Goal: Communication & Community: Answer question/provide support

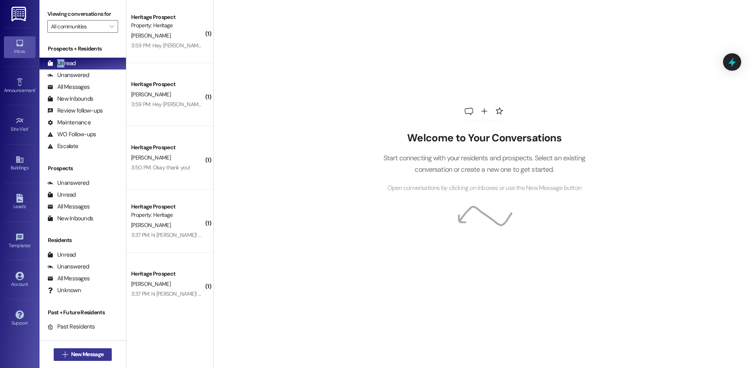
click at [91, 353] on span "New Message" at bounding box center [87, 354] width 32 height 8
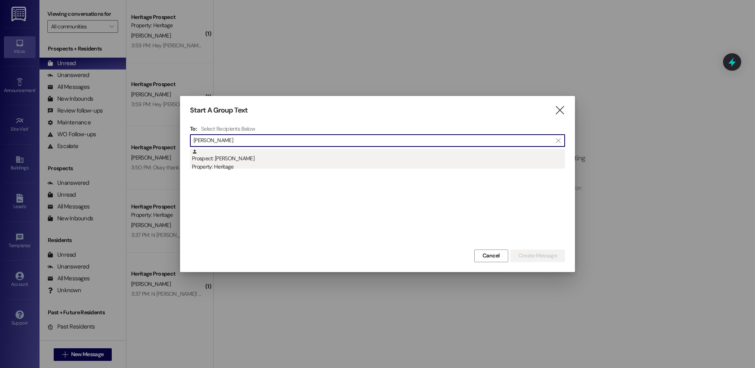
type input "[PERSON_NAME]"
click at [305, 159] on div "Prospect: [PERSON_NAME] Property: Heritage" at bounding box center [378, 160] width 373 height 22
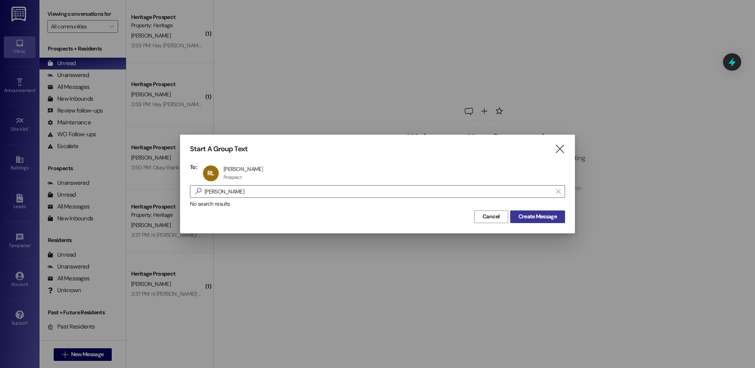
click at [522, 214] on span "Create Message" at bounding box center [537, 216] width 38 height 8
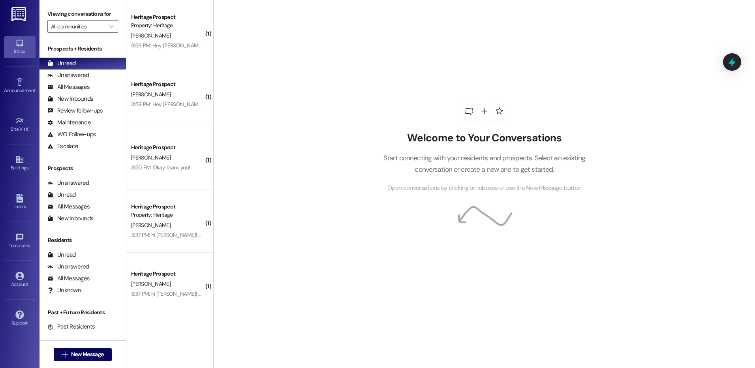
click at [525, 217] on div "Welcome to Your Conversations Start connecting with your residents and prospect…" at bounding box center [483, 147] width 237 height 294
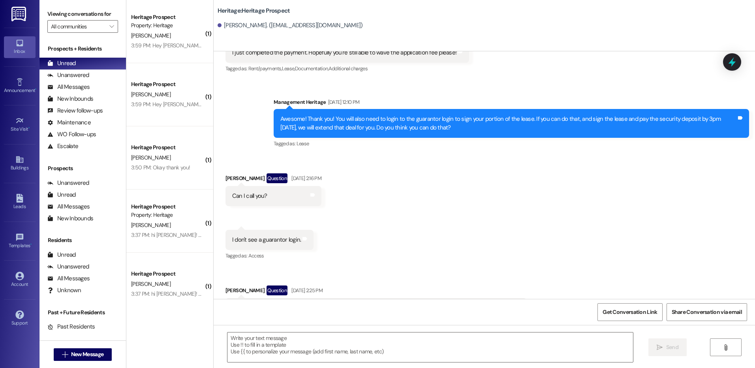
scroll to position [1127, 0]
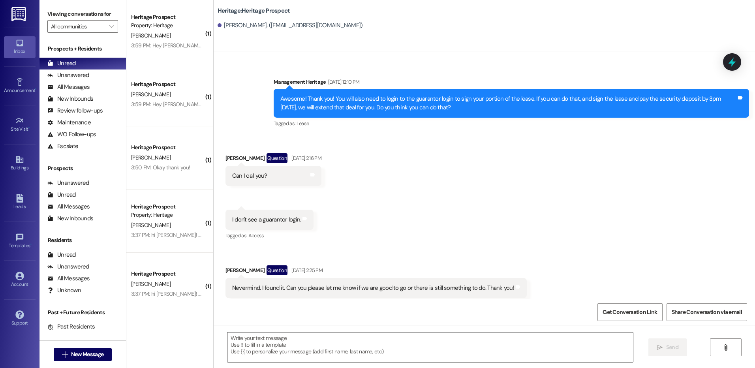
click at [315, 350] on textarea at bounding box center [429, 347] width 405 height 30
paste textarea "Hey [PERSON_NAME]! This is [PERSON_NAME] with Heritage Apartments. I just sent …"
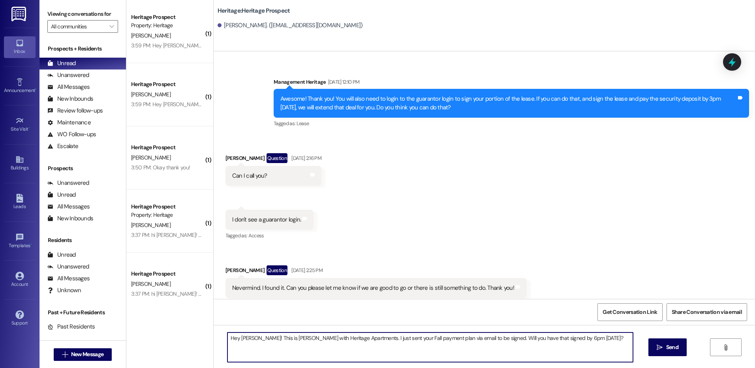
click at [238, 339] on textarea "Hey [PERSON_NAME]! This is [PERSON_NAME] with Heritage Apartments. I just sent …" at bounding box center [429, 347] width 405 height 30
click at [239, 342] on textarea "Hey [PERSON_NAME]! This is [PERSON_NAME] with Heritage Apartments. I just sent …" at bounding box center [429, 347] width 405 height 30
click at [240, 350] on textarea "Hey [PERSON_NAME]! This is [PERSON_NAME] with Heritage Apartments. I just sent …" at bounding box center [429, 347] width 405 height 30
click at [239, 353] on textarea "Hey [PERSON_NAME]! This is [PERSON_NAME] with Heritage Apartments. I just sent …" at bounding box center [429, 347] width 405 height 30
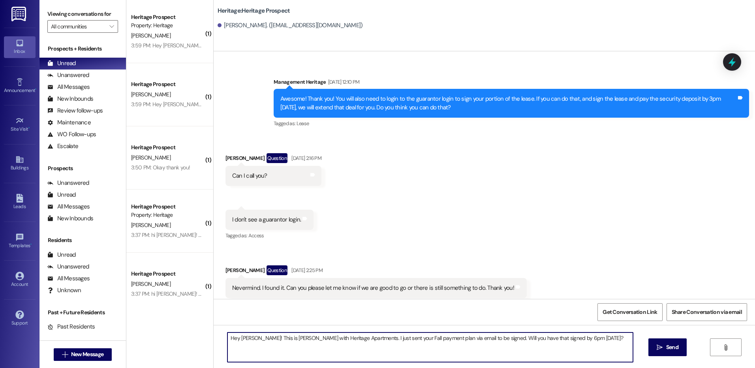
click at [242, 341] on textarea "Hey [PERSON_NAME]! This is [PERSON_NAME] with Heritage Apartments. I just sent …" at bounding box center [429, 347] width 405 height 30
type textarea "Hey [PERSON_NAME]! This is [PERSON_NAME] with Heritage Apartments. I just sent …"
click at [685, 344] on button " Send" at bounding box center [667, 347] width 38 height 18
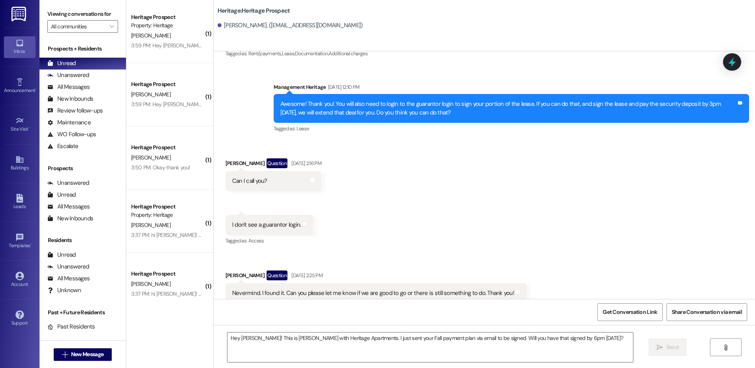
scroll to position [1079, 0]
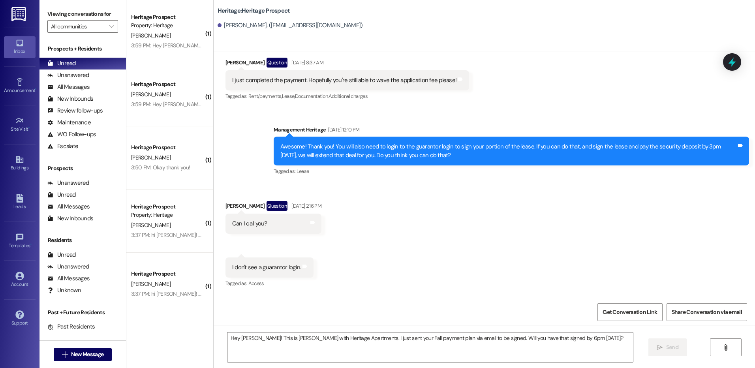
click at [475, 219] on div "Received via SMS [PERSON_NAME] Question [DATE] 2:16 PM Can I call you? Tags and…" at bounding box center [484, 273] width 541 height 180
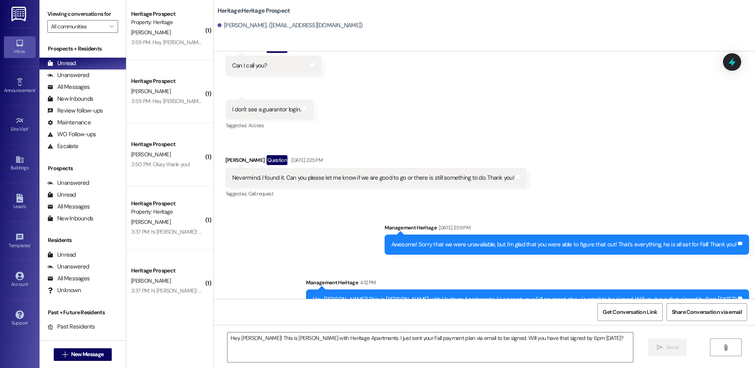
scroll to position [4, 0]
click at [92, 358] on button " New Message" at bounding box center [83, 354] width 58 height 13
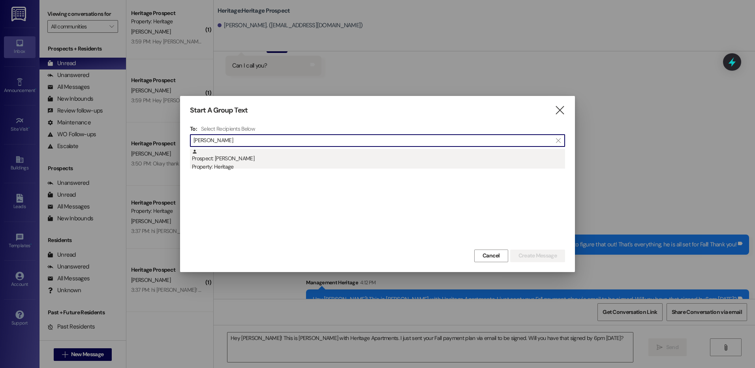
type input "[PERSON_NAME]"
click at [274, 162] on div "Prospect: [PERSON_NAME] Property: Heritage" at bounding box center [378, 160] width 373 height 22
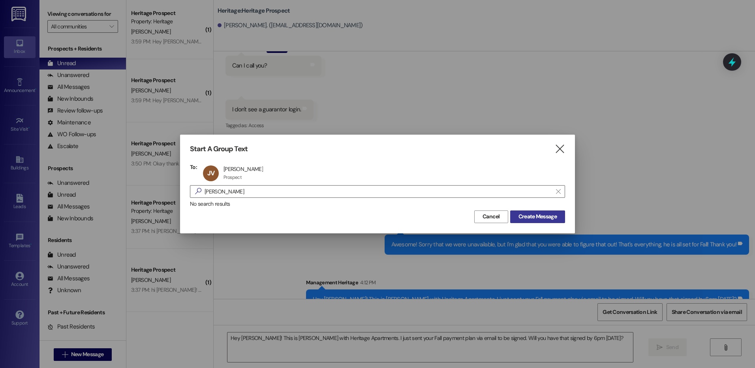
click at [543, 215] on span "Create Message" at bounding box center [537, 216] width 38 height 8
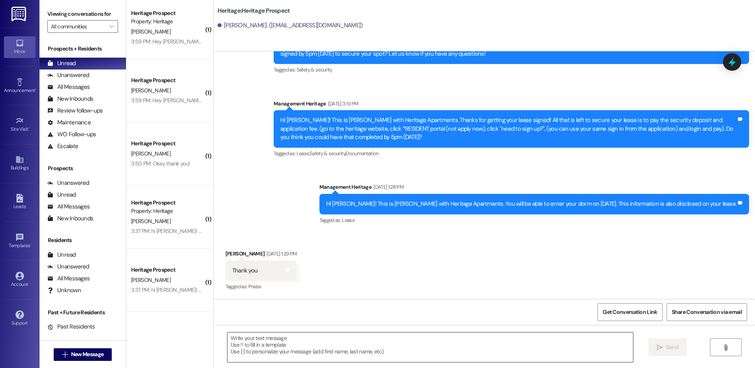
scroll to position [193, 0]
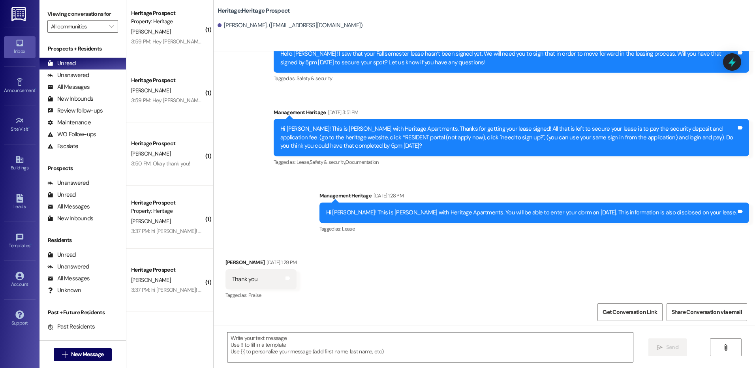
click at [326, 349] on textarea at bounding box center [429, 347] width 405 height 30
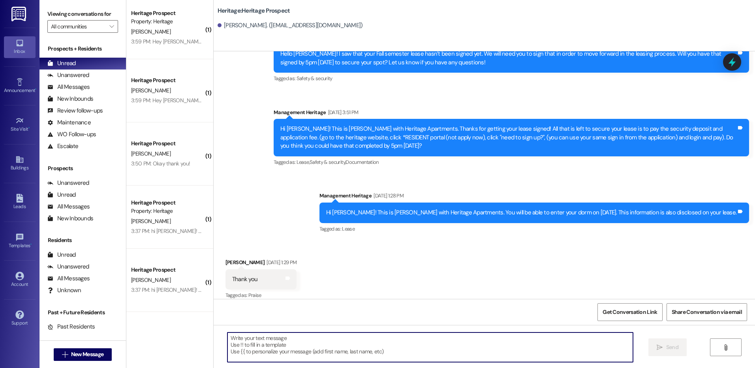
paste textarea "Hey [PERSON_NAME]! This is [PERSON_NAME] with Heritage Apartments. I just sent …"
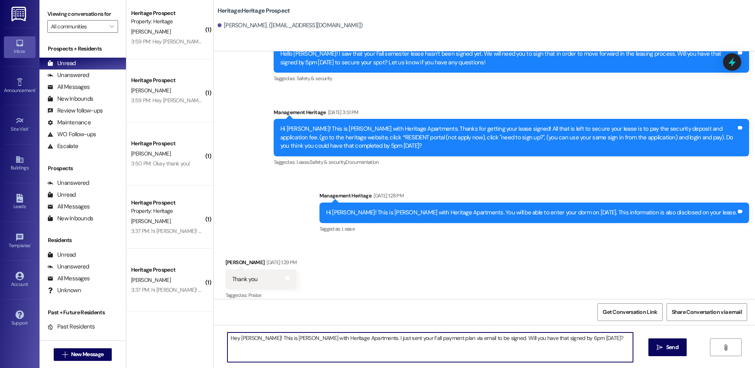
click at [238, 342] on textarea "Hey [PERSON_NAME]! This is [PERSON_NAME] with Heritage Apartments. I just sent …" at bounding box center [429, 347] width 405 height 30
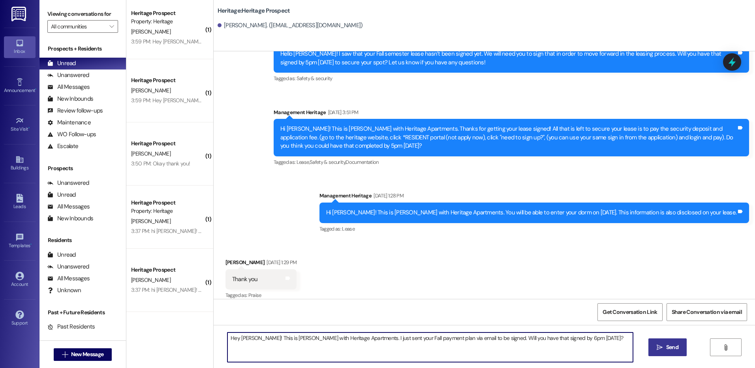
type textarea "Hey [PERSON_NAME]! This is [PERSON_NAME] with Heritage Apartments. I just sent …"
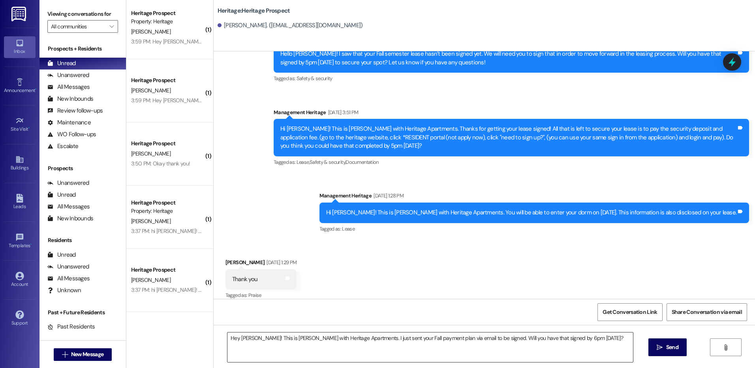
drag, startPoint x: 649, startPoint y: 341, endPoint x: 626, endPoint y: 350, distance: 24.6
click at [650, 342] on button " Send" at bounding box center [667, 347] width 38 height 18
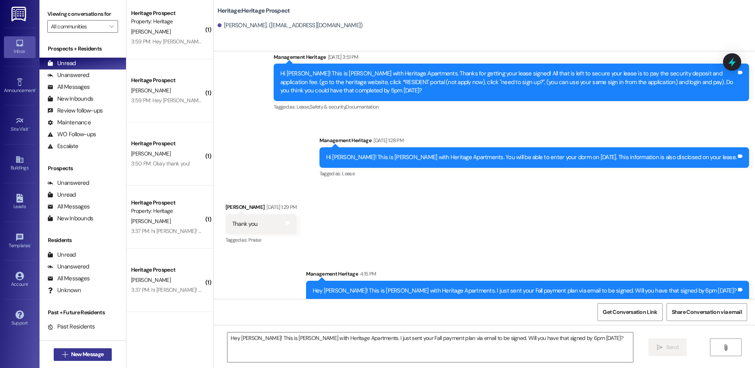
click at [88, 353] on span "New Message" at bounding box center [87, 354] width 32 height 8
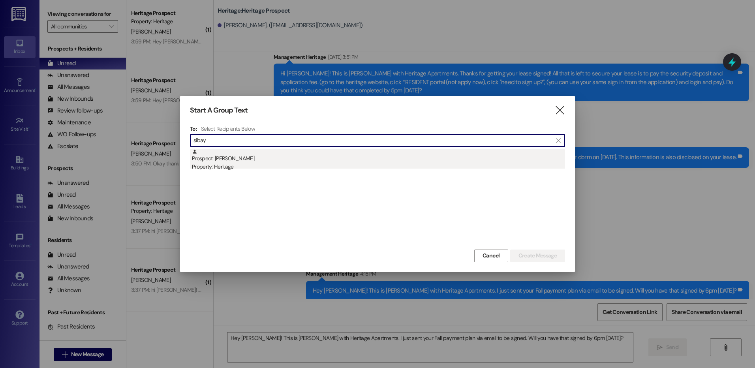
type input "sibay"
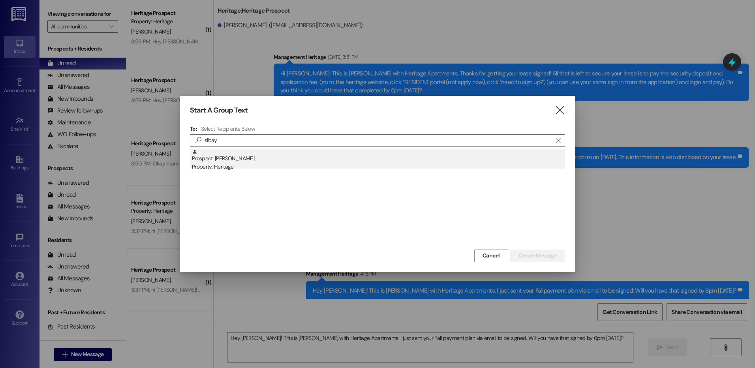
click at [357, 156] on div "Prospect: [PERSON_NAME] Property: Heritage" at bounding box center [378, 160] width 373 height 22
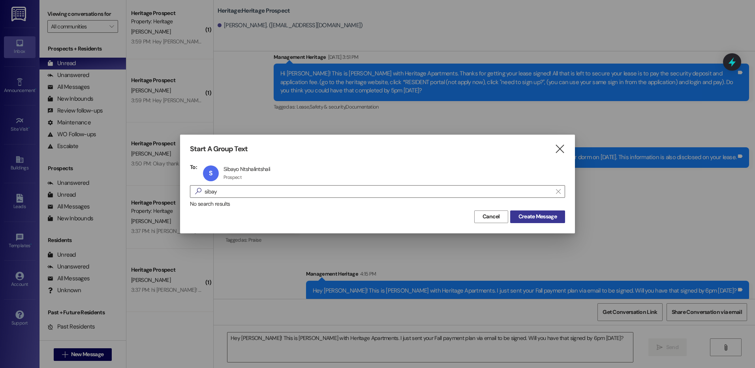
click at [545, 216] on span "Create Message" at bounding box center [537, 216] width 38 height 8
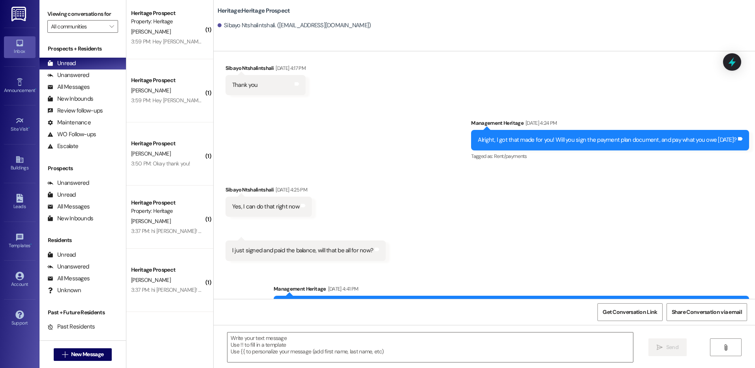
scroll to position [1507, 0]
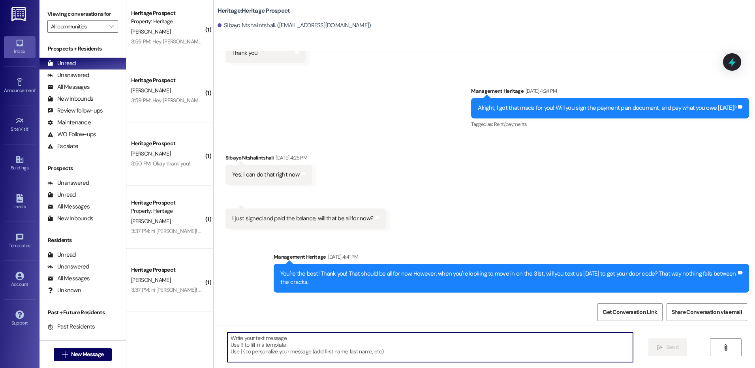
click at [267, 346] on textarea at bounding box center [429, 347] width 405 height 30
paste textarea "Hey [PERSON_NAME]! This is [PERSON_NAME] with Heritage Apartments. I just sent …"
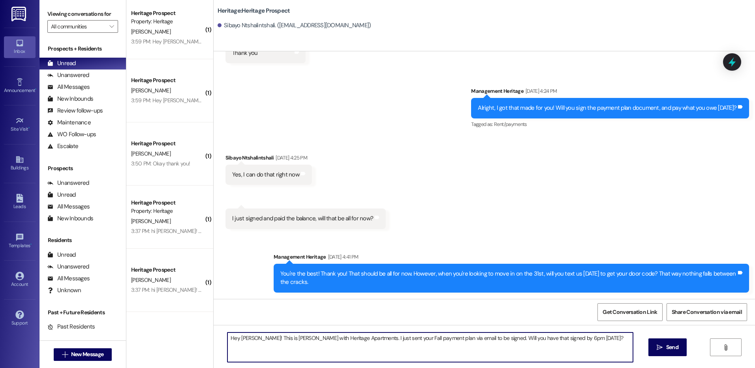
click at [238, 334] on textarea "Hey [PERSON_NAME]! This is [PERSON_NAME] with Heritage Apartments. I just sent …" at bounding box center [429, 347] width 405 height 30
type textarea "Hey Sibayo! This is [PERSON_NAME] with Heritage Apartments. I just sent your Fa…"
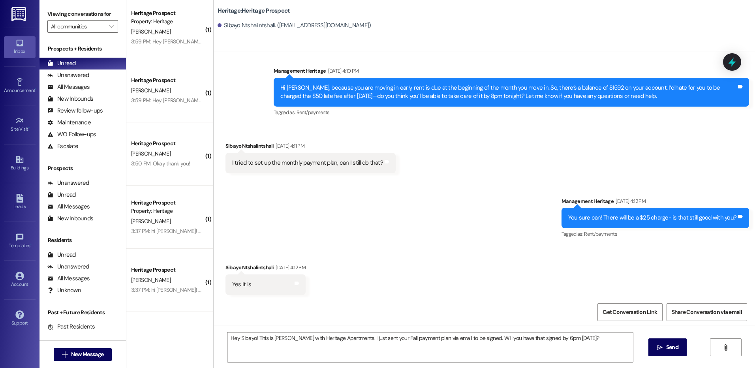
scroll to position [1152, 0]
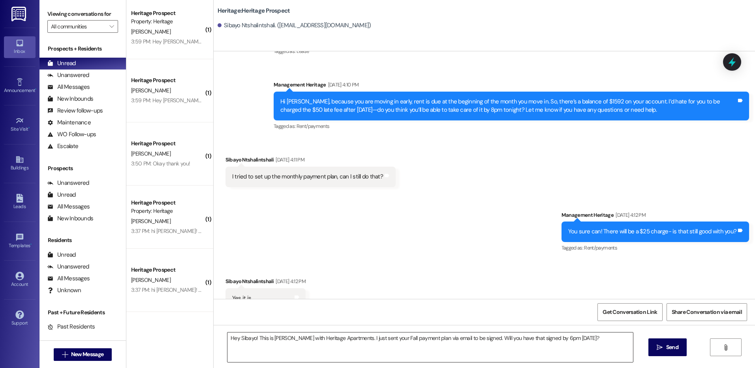
click at [341, 335] on textarea "Hey Sibayo! This is [PERSON_NAME] with Heritage Apartments. I just sent your Fa…" at bounding box center [429, 347] width 405 height 30
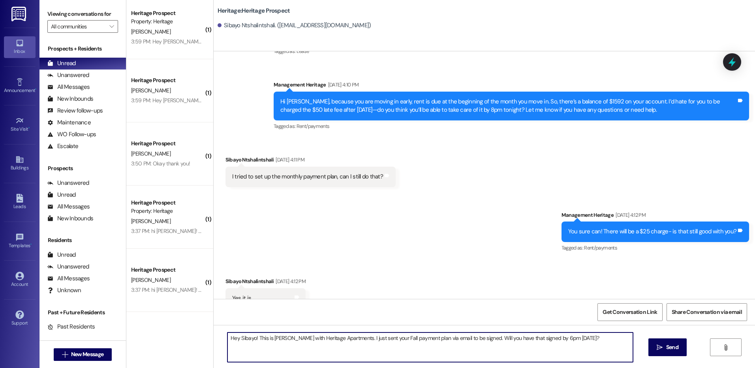
click at [341, 335] on textarea "Hey Sibayo! This is [PERSON_NAME] with Heritage Apartments. I just sent your Fa…" at bounding box center [429, 347] width 405 height 30
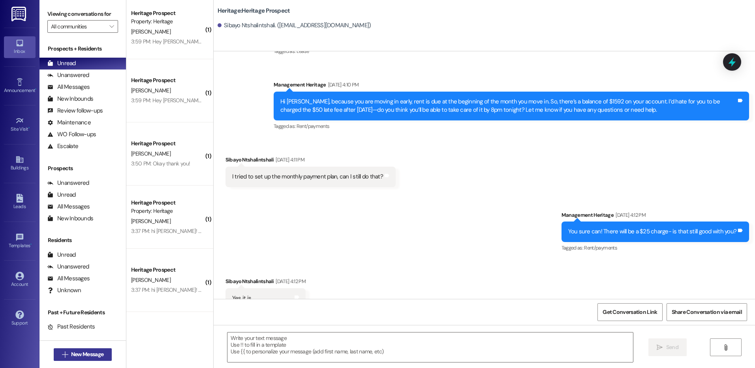
click at [106, 349] on button " New Message" at bounding box center [83, 354] width 58 height 13
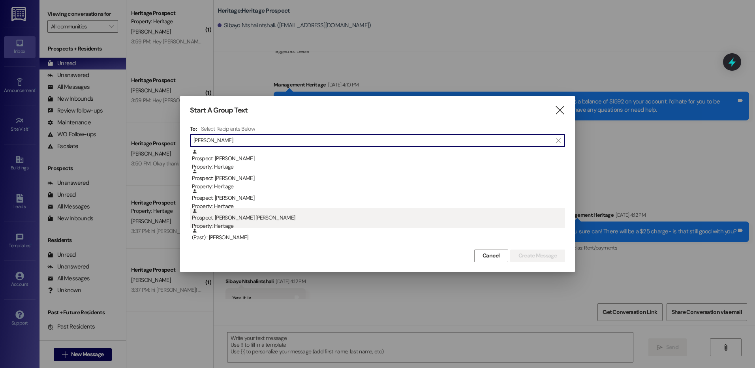
type input "[PERSON_NAME]"
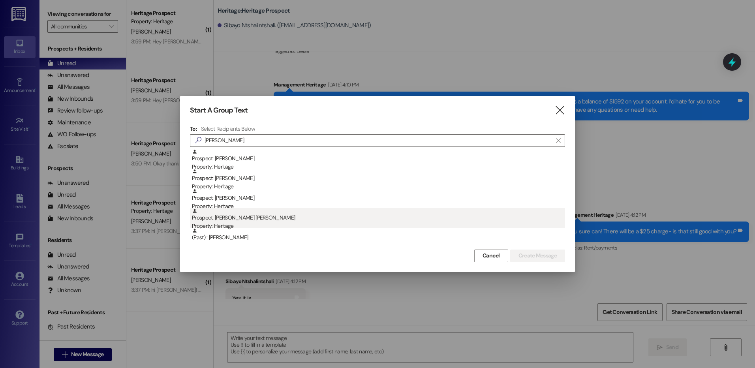
click at [289, 221] on div "Prospect: [PERSON_NAME] [PERSON_NAME] Property: Heritage" at bounding box center [378, 219] width 373 height 22
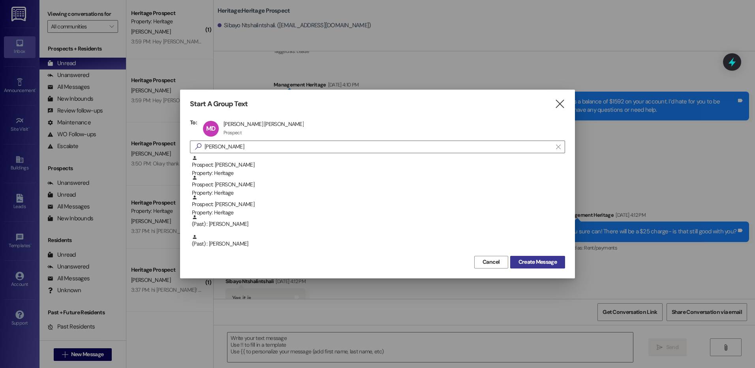
click at [529, 260] on span "Create Message" at bounding box center [537, 262] width 38 height 8
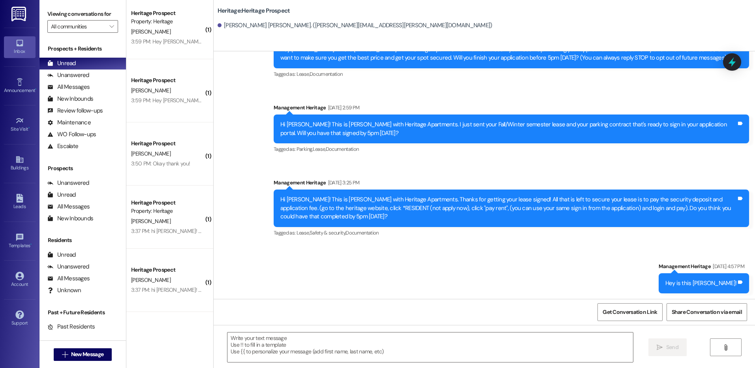
scroll to position [48, 0]
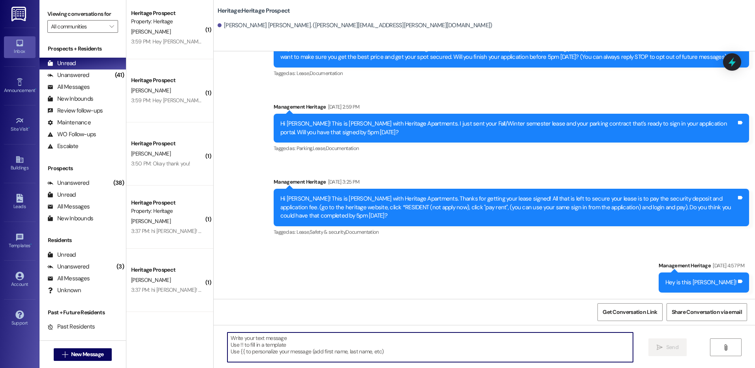
click at [251, 359] on textarea at bounding box center [429, 347] width 405 height 30
paste textarea "Hey [PERSON_NAME]! This is [PERSON_NAME] with Heritage Apartments. I just sent …"
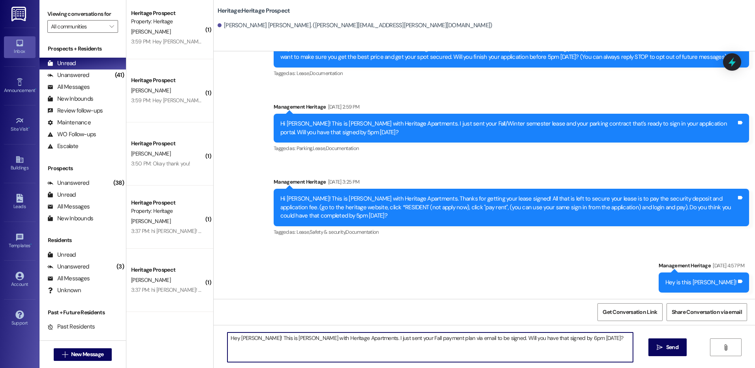
click at [236, 338] on textarea "Hey [PERSON_NAME]! This is [PERSON_NAME] with Heritage Apartments. I just sent …" at bounding box center [429, 347] width 405 height 30
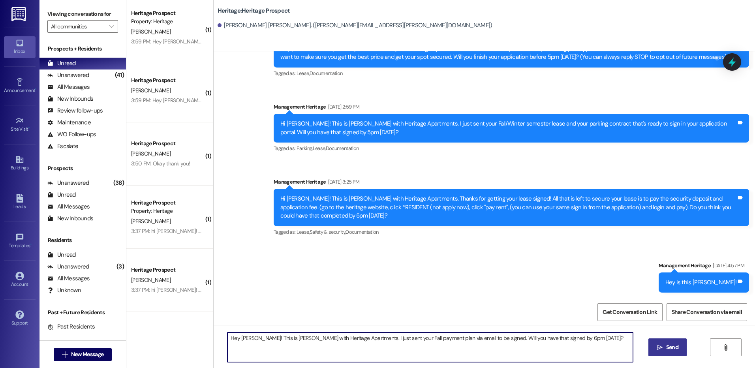
type textarea "Hey [PERSON_NAME]! This is [PERSON_NAME] with Heritage Apartments. I just sent …"
click at [652, 344] on button " Send" at bounding box center [667, 347] width 38 height 18
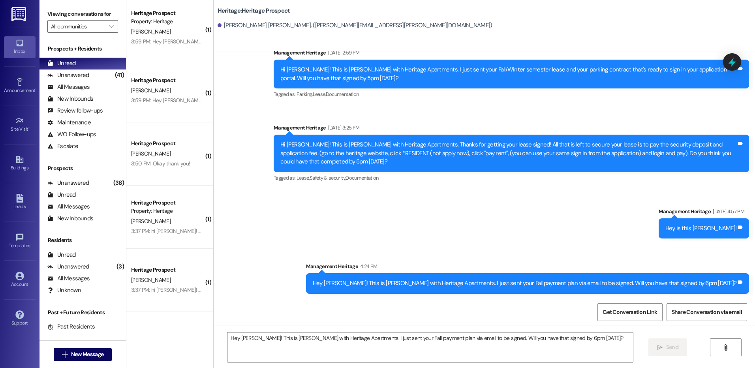
scroll to position [103, 0]
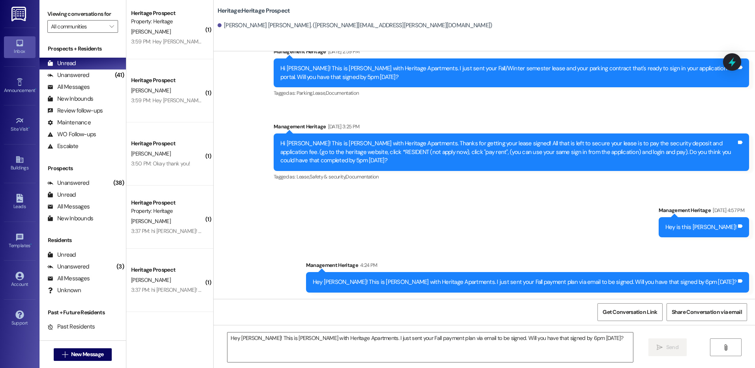
click at [84, 361] on div " New Message" at bounding box center [83, 355] width 58 height 20
click at [84, 356] on span "New Message" at bounding box center [87, 354] width 32 height 8
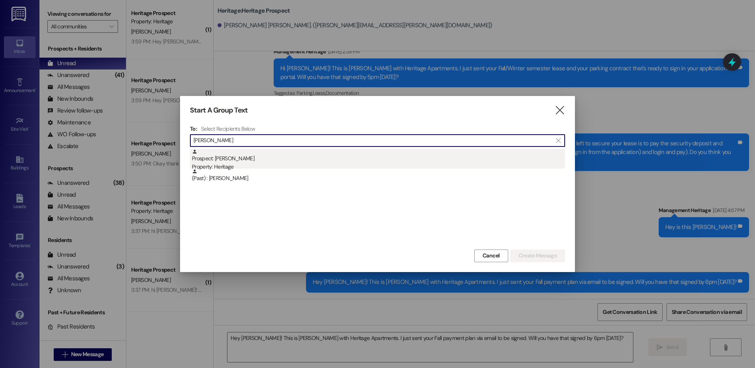
type input "[PERSON_NAME]"
click at [251, 161] on div "Prospect: [PERSON_NAME] Property: Heritage" at bounding box center [378, 160] width 373 height 22
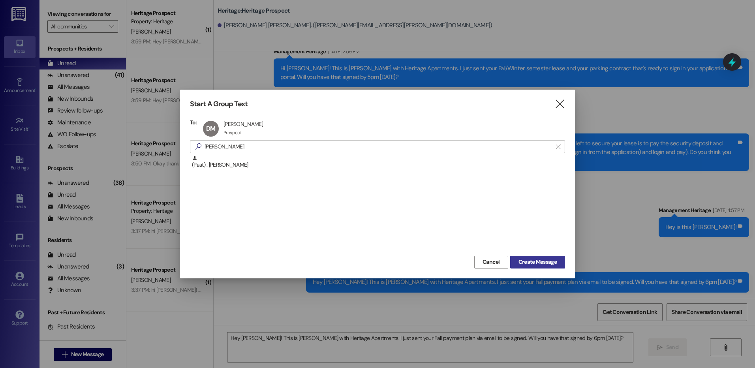
click at [547, 265] on span "Create Message" at bounding box center [537, 262] width 38 height 8
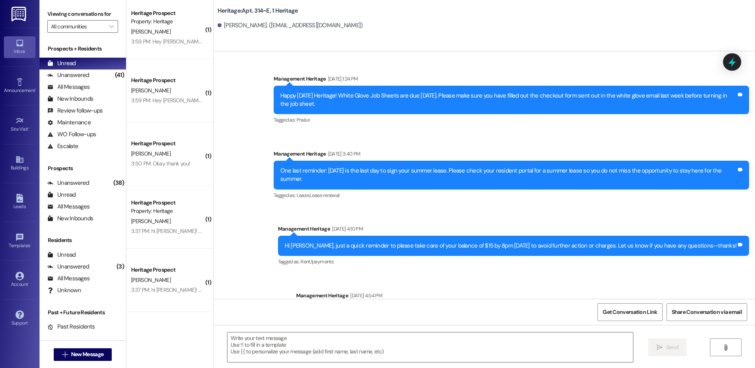
scroll to position [6024, 0]
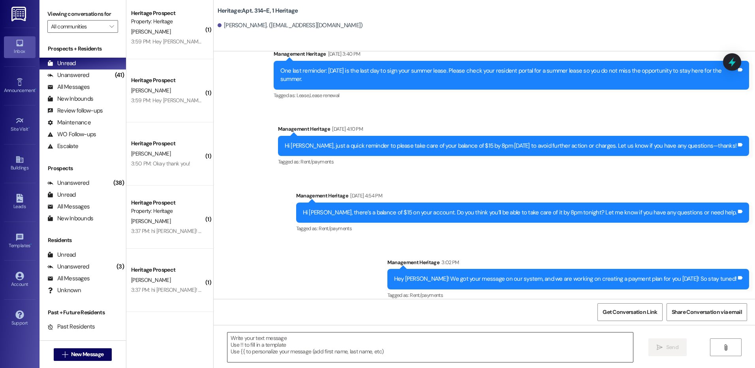
click at [436, 351] on textarea at bounding box center [429, 347] width 405 height 30
paste textarea "Hey [PERSON_NAME]! This is [PERSON_NAME] with Heritage Apartments. I just sent …"
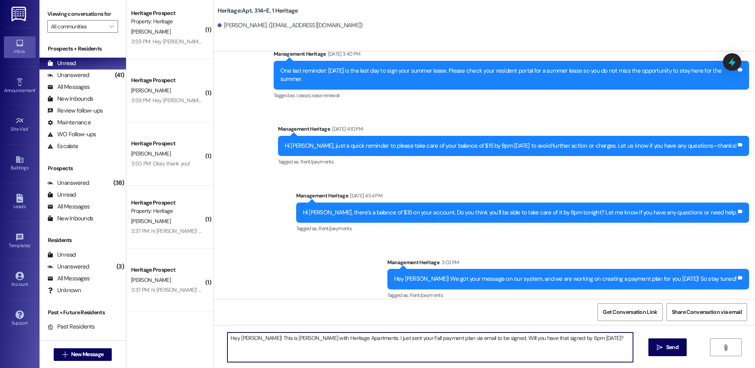
click at [236, 339] on textarea "Hey [PERSON_NAME]! This is [PERSON_NAME] with Heritage Apartments. I just sent …" at bounding box center [429, 347] width 405 height 30
click at [243, 337] on textarea "Hey [PERSON_NAME]! This is [PERSON_NAME] with Heritage Apartments. I just sent …" at bounding box center [429, 347] width 405 height 30
click at [252, 342] on textarea "Hey [PERSON_NAME]! This is [PERSON_NAME] with Heritage Apartments. I just sent …" at bounding box center [429, 347] width 405 height 30
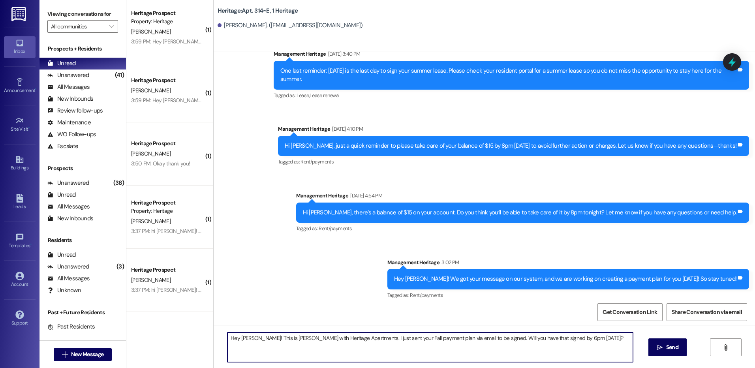
click at [253, 342] on textarea "Hey [PERSON_NAME]! This is [PERSON_NAME] with Heritage Apartments. I just sent …" at bounding box center [429, 347] width 405 height 30
type textarea "Hey [PERSON_NAME]! This is [PERSON_NAME] with Heritage Apartments. I just sent …"
click at [641, 342] on div "Hey [PERSON_NAME]! This is [PERSON_NAME] with Heritage Apartments. I just sent …" at bounding box center [484, 354] width 541 height 59
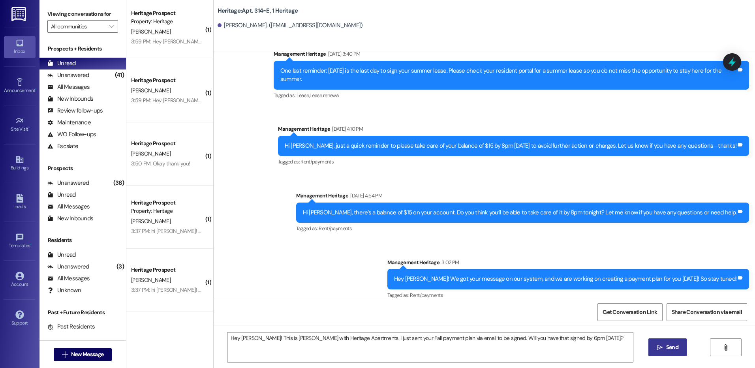
click at [667, 351] on span "Send" at bounding box center [672, 347] width 12 height 8
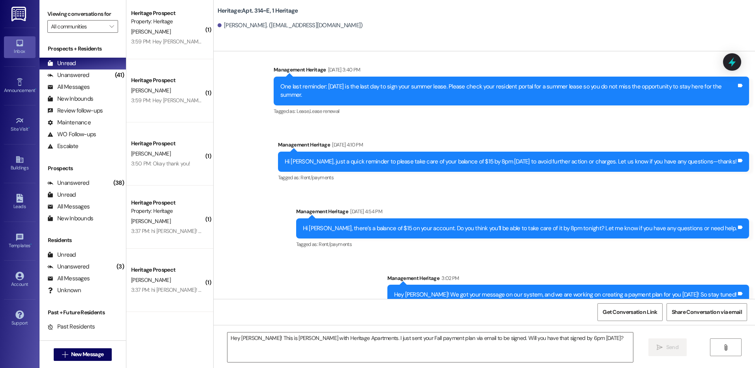
scroll to position [6079, 0]
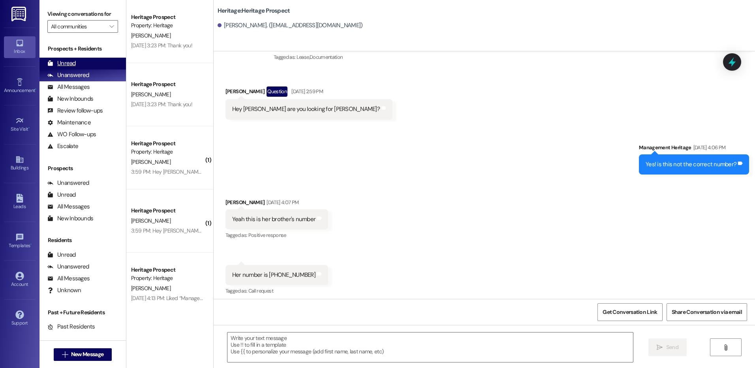
scroll to position [877, 0]
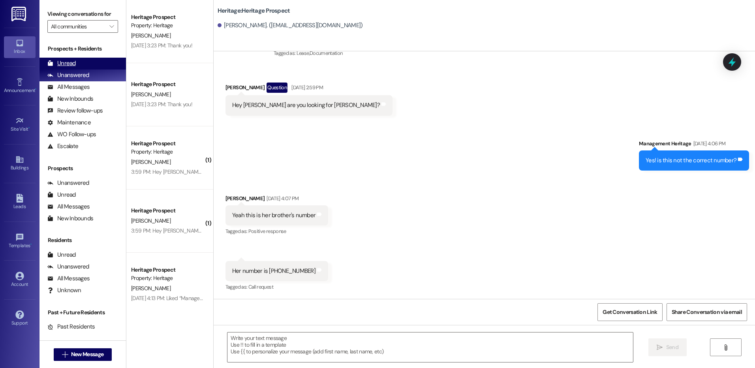
click at [100, 62] on div "Unread (0)" at bounding box center [82, 64] width 86 height 12
